Goal: Navigation & Orientation: Find specific page/section

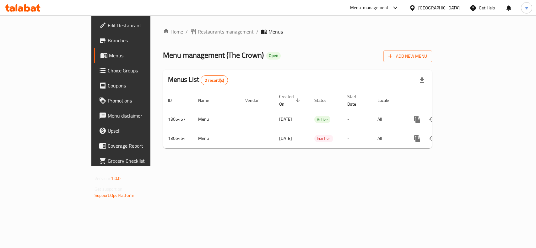
click at [198, 29] on span "Restaurants management" at bounding box center [226, 32] width 56 height 8
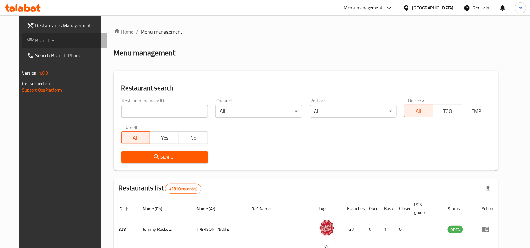
click at [39, 45] on link "Branches" at bounding box center [65, 40] width 86 height 15
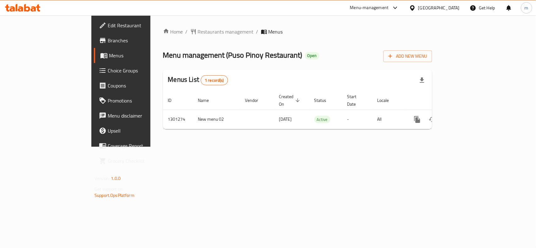
click at [180, 24] on div "Home / Restaurants management / Menus Menu management ( Puso Pinoy Restaurant )…" at bounding box center [297, 81] width 294 height 132
click at [198, 32] on span "Restaurants management" at bounding box center [226, 32] width 56 height 8
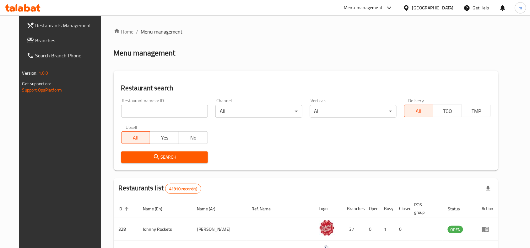
click at [46, 39] on span "Branches" at bounding box center [68, 41] width 67 height 8
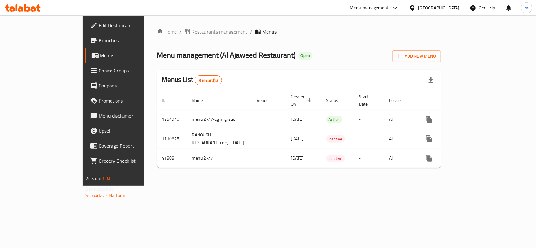
click at [192, 32] on span "Restaurants management" at bounding box center [220, 32] width 56 height 8
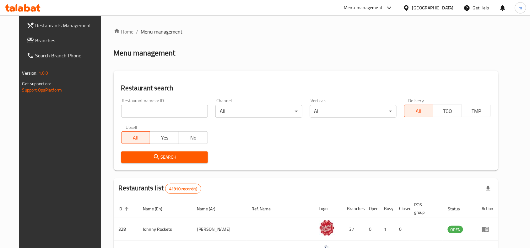
click at [35, 43] on span "Branches" at bounding box center [68, 41] width 67 height 8
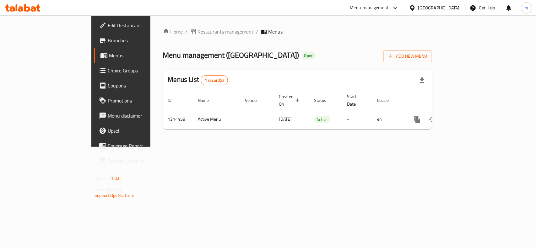
click at [198, 31] on span "Restaurants management" at bounding box center [226, 32] width 56 height 8
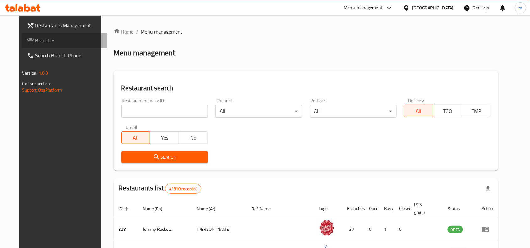
click at [35, 38] on span "Branches" at bounding box center [68, 41] width 67 height 8
